Goal: Task Accomplishment & Management: Use online tool/utility

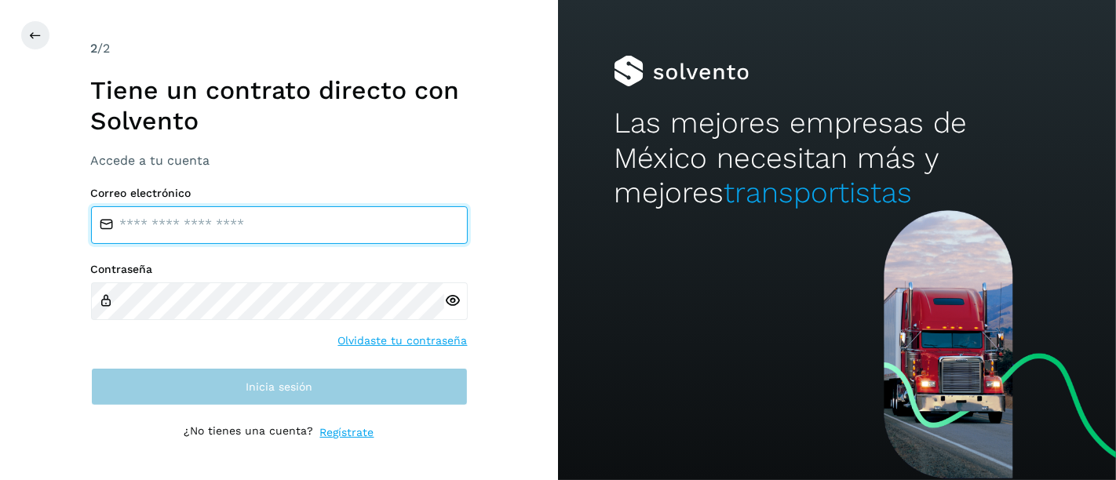
type input "**********"
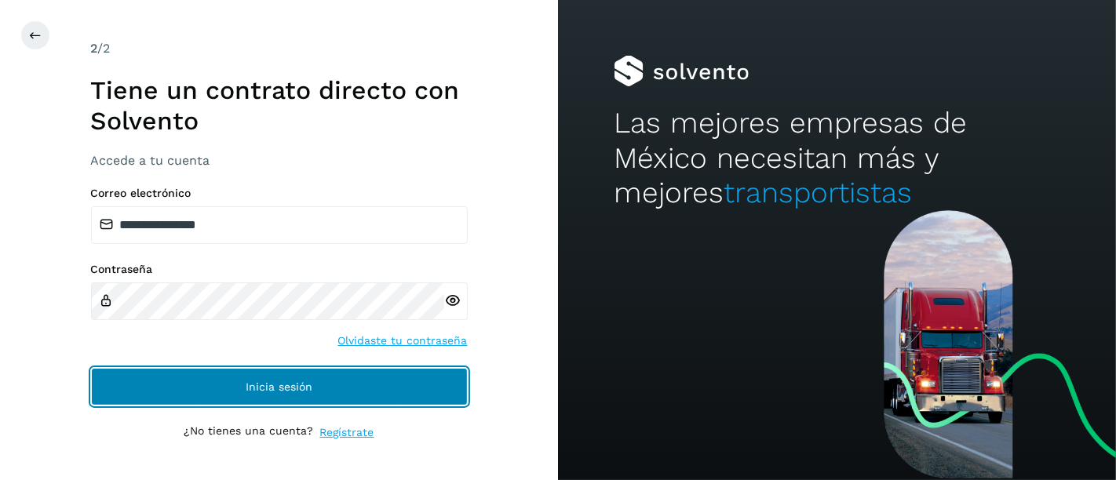
click at [231, 375] on button "Inicia sesión" at bounding box center [279, 387] width 377 height 38
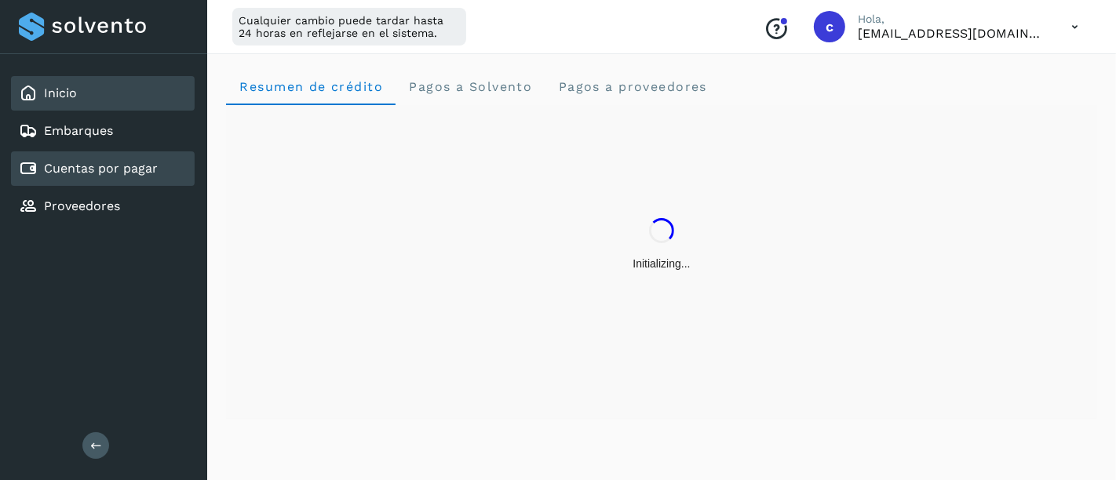
click at [119, 161] on link "Cuentas por pagar" at bounding box center [101, 168] width 114 height 15
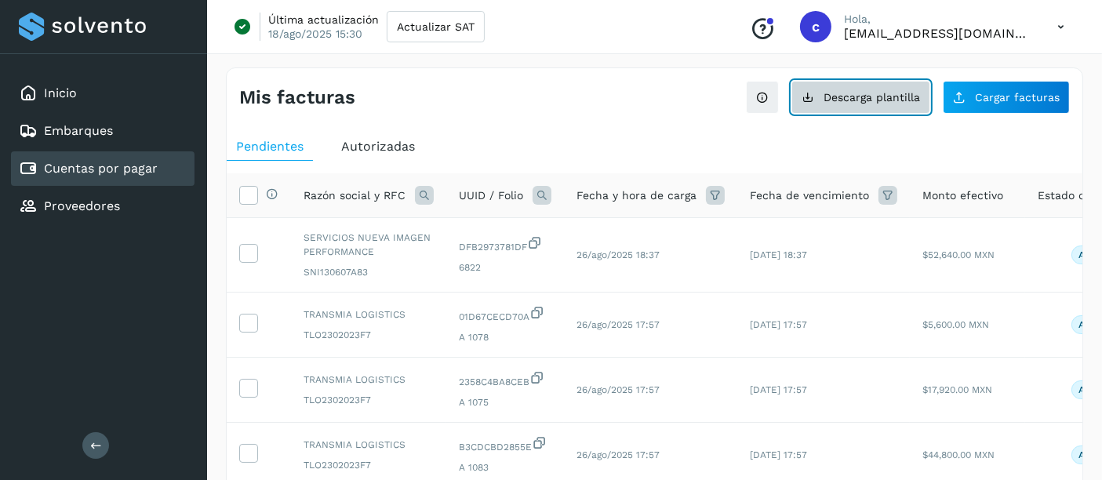
click at [890, 110] on button "Descarga plantilla" at bounding box center [861, 97] width 139 height 33
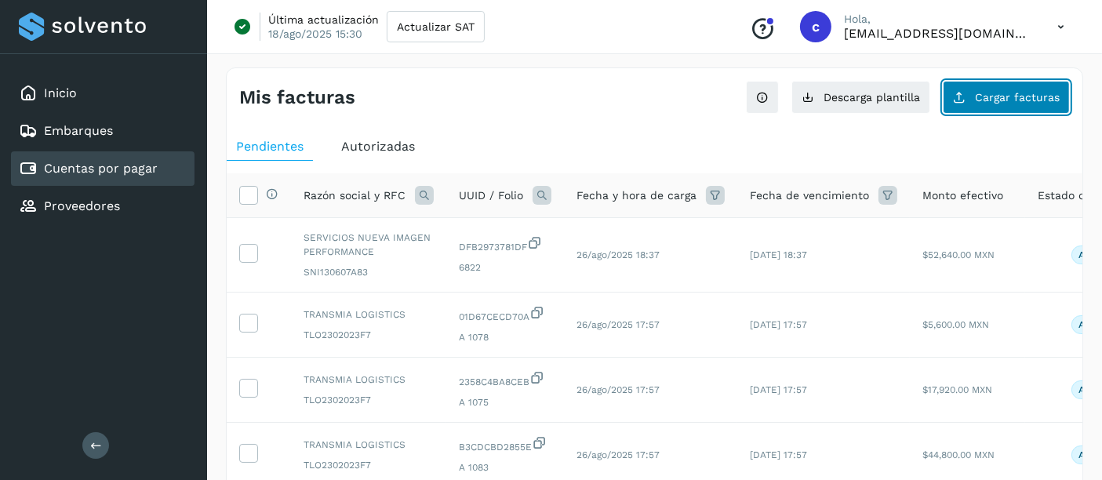
click at [984, 95] on span "Cargar facturas" at bounding box center [1017, 97] width 85 height 11
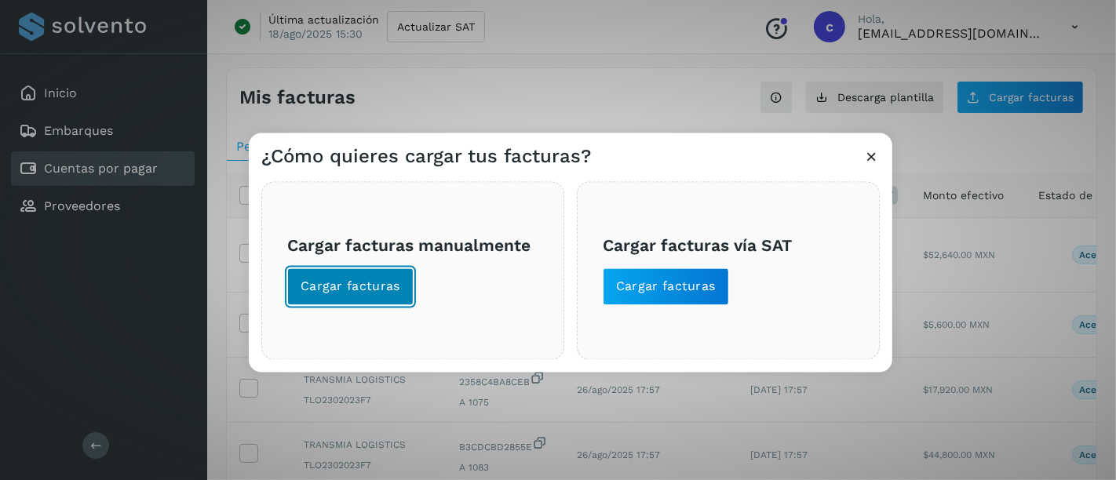
click at [304, 277] on button "Cargar facturas" at bounding box center [350, 287] width 126 height 38
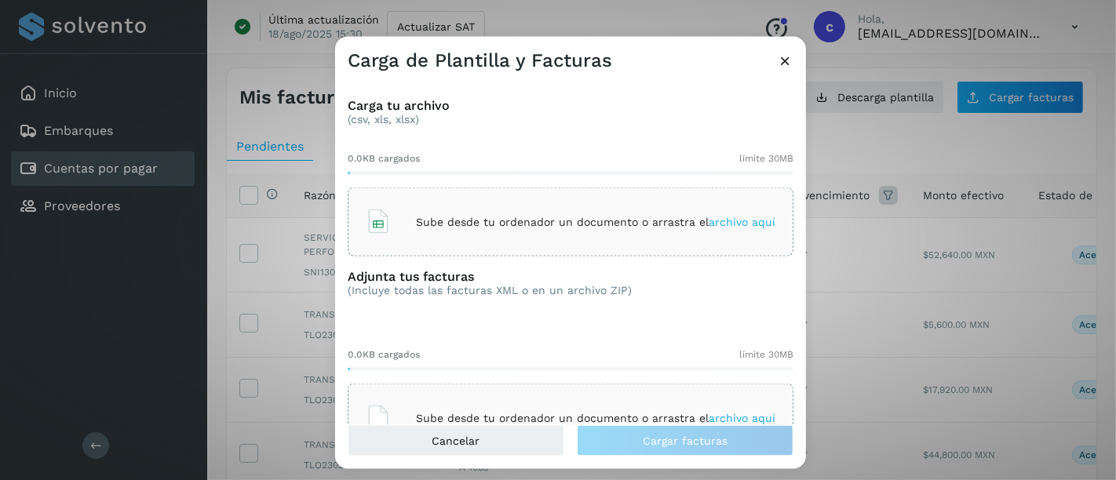
click at [459, 215] on p "Sube desde tu ordenador un documento o arrastra el archivo aquí" at bounding box center [595, 221] width 359 height 13
click at [419, 399] on div "Sube desde tu ordenador un documento o arrastra el archivo aquí" at bounding box center [571, 418] width 410 height 42
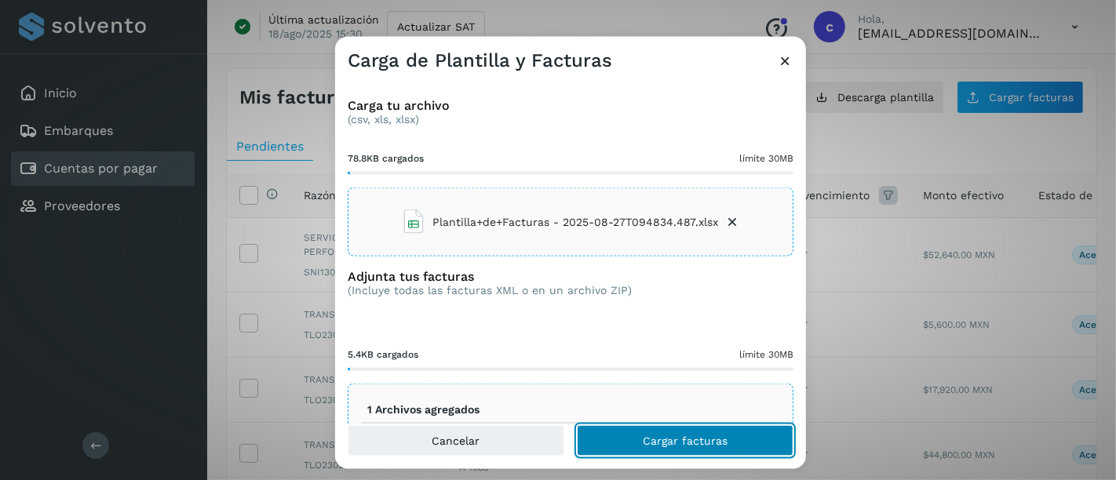
click at [651, 441] on span "Cargar facturas" at bounding box center [685, 440] width 85 height 11
